Goal: Task Accomplishment & Management: Manage account settings

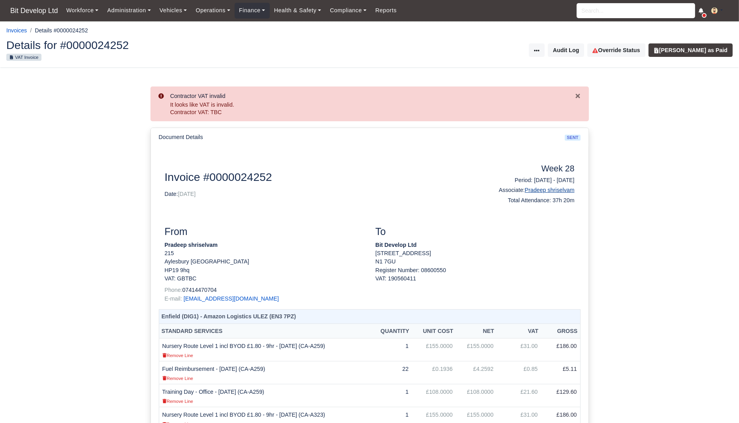
click at [561, 190] on link "Pradeep shriselvam" at bounding box center [550, 190] width 50 height 6
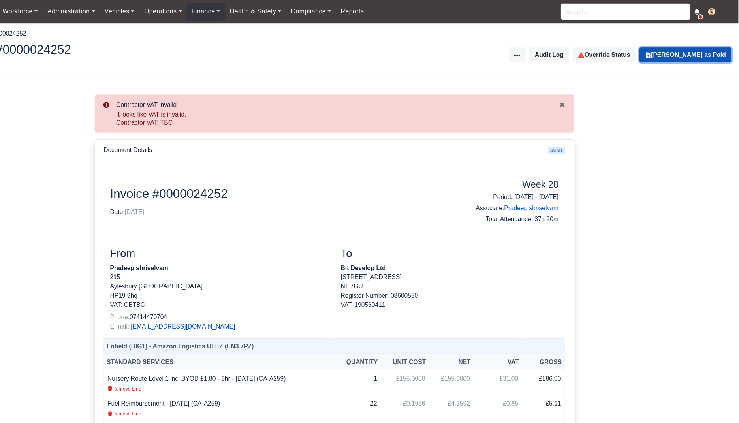
click at [701, 48] on button "Mark Invoice as Paid" at bounding box center [691, 49] width 84 height 13
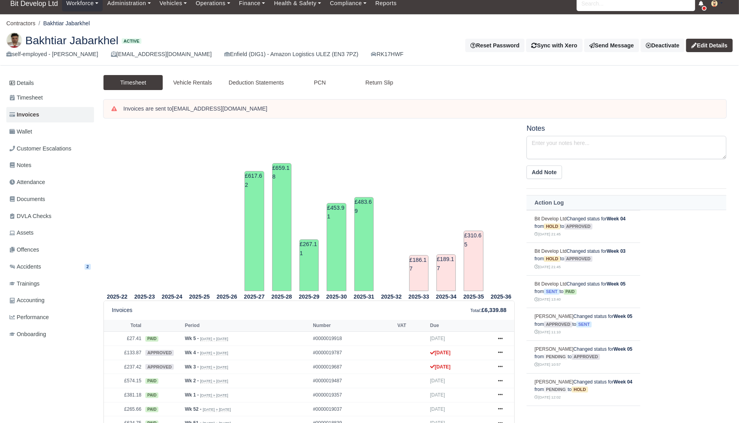
scroll to position [8, 0]
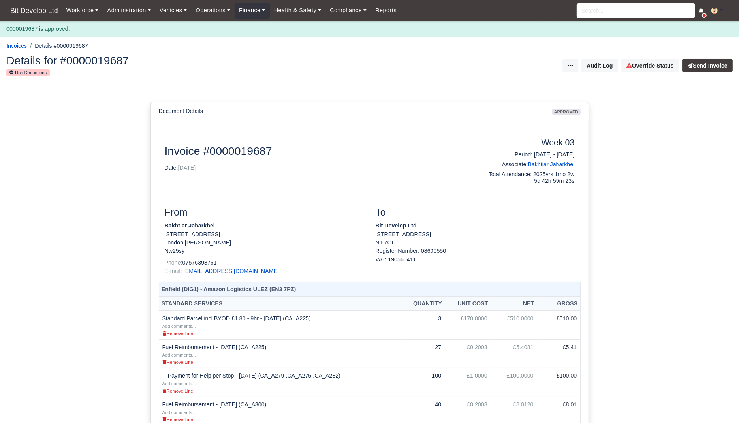
click at [703, 77] on div "Details for #0000019687 Has Deductions Invoice Actions Put on Hold Send to Xero…" at bounding box center [369, 66] width 738 height 35
click at [705, 66] on button "Send Invoice" at bounding box center [707, 65] width 51 height 13
click at [717, 67] on button "Send Invoice" at bounding box center [707, 65] width 51 height 13
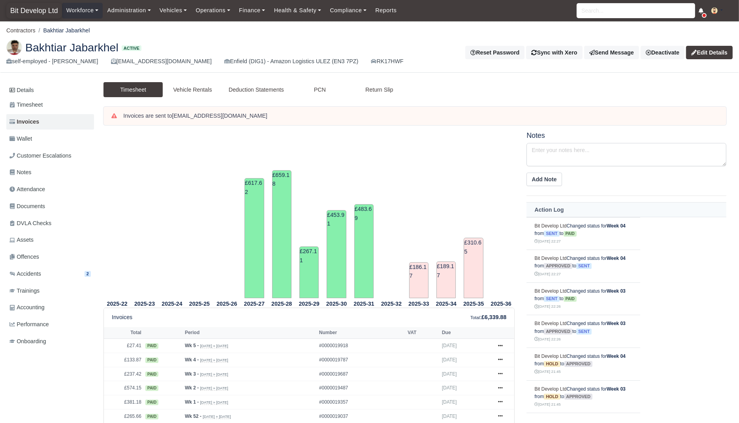
click at [43, 9] on span "Bit Develop Ltd" at bounding box center [34, 11] width 56 height 16
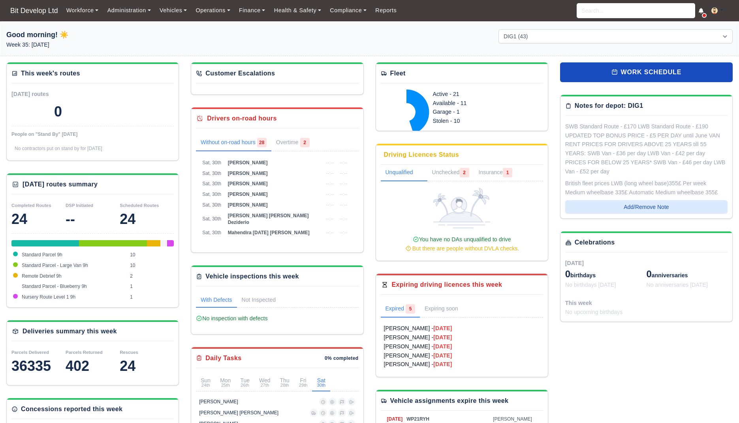
select select "2"
